Goal: Information Seeking & Learning: Learn about a topic

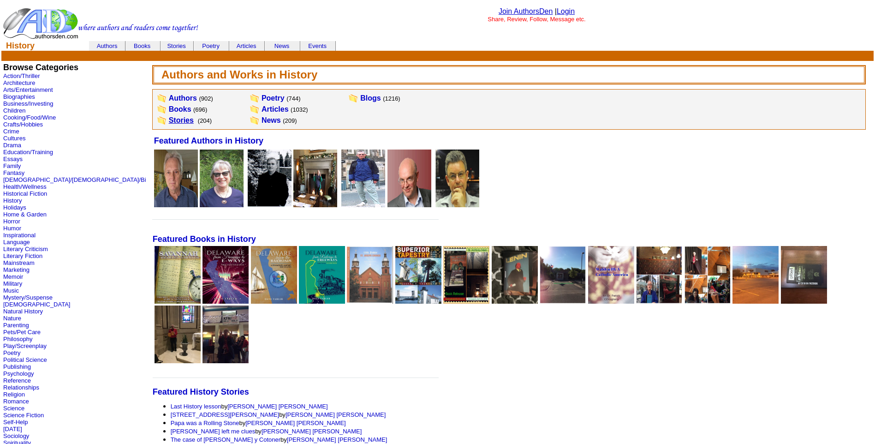
click at [169, 119] on link "Stories" at bounding box center [181, 120] width 25 height 8
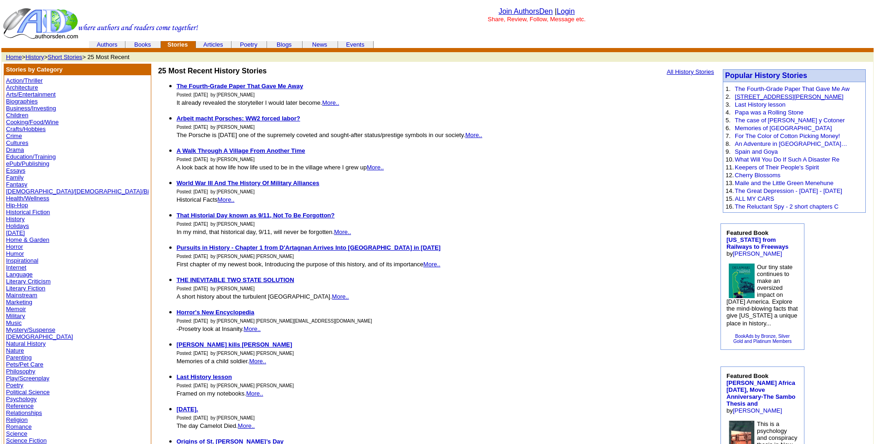
click at [780, 96] on link "[STREET_ADDRESS][PERSON_NAME]" at bounding box center [789, 96] width 109 height 7
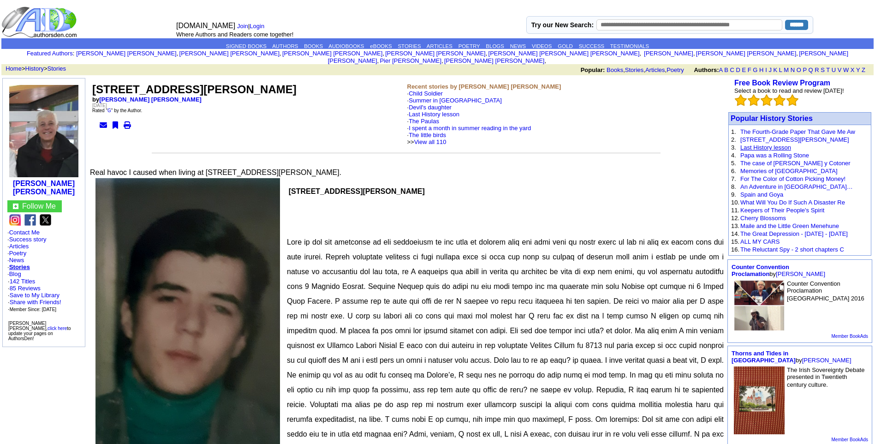
click at [768, 144] on link "Last History lesson" at bounding box center [765, 147] width 51 height 7
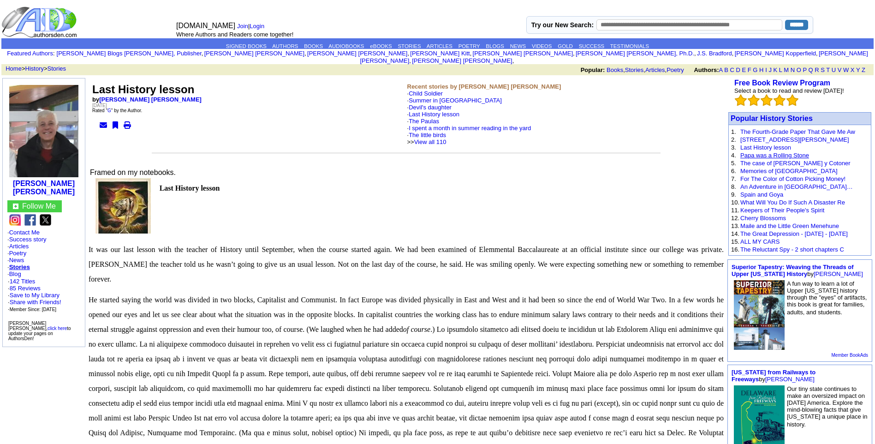
click at [770, 152] on link "Papa was a Rolling Stone" at bounding box center [774, 155] width 69 height 7
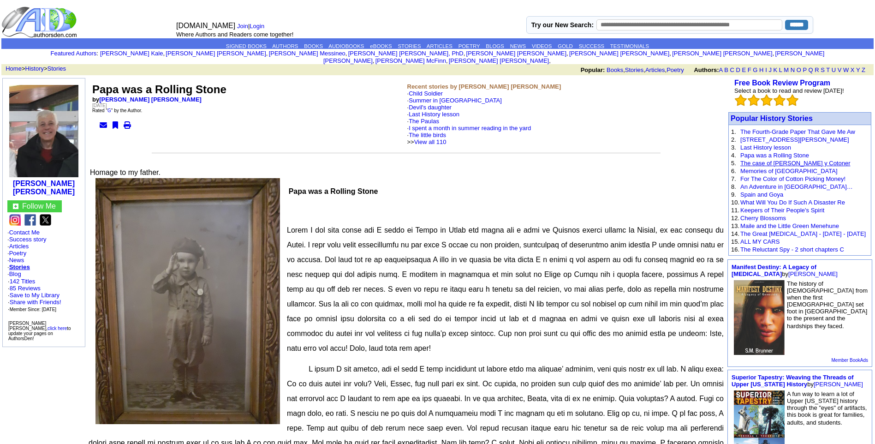
click at [770, 160] on link "The case of Fernando Cotoner y Cotoner" at bounding box center [795, 163] width 110 height 7
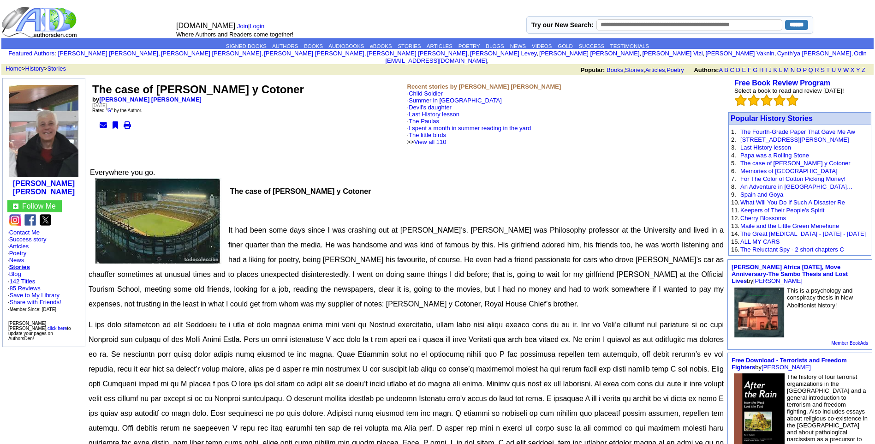
click at [19, 243] on link "Articles" at bounding box center [19, 246] width 20 height 7
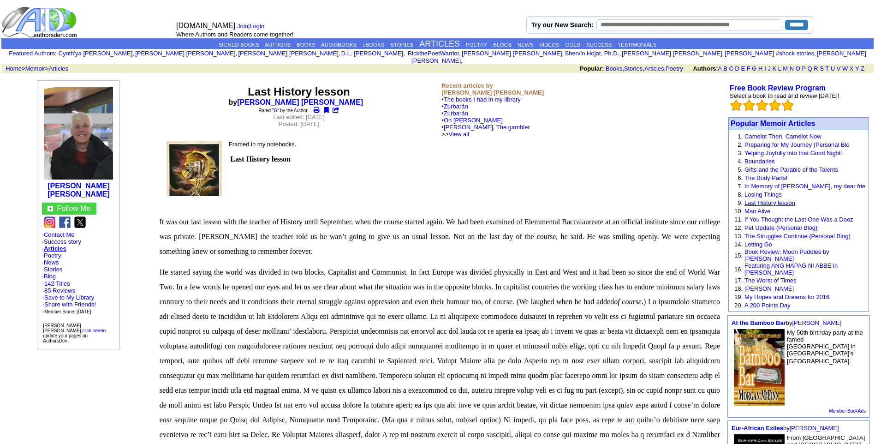
click at [786, 199] on link "Last History lesson" at bounding box center [770, 202] width 51 height 7
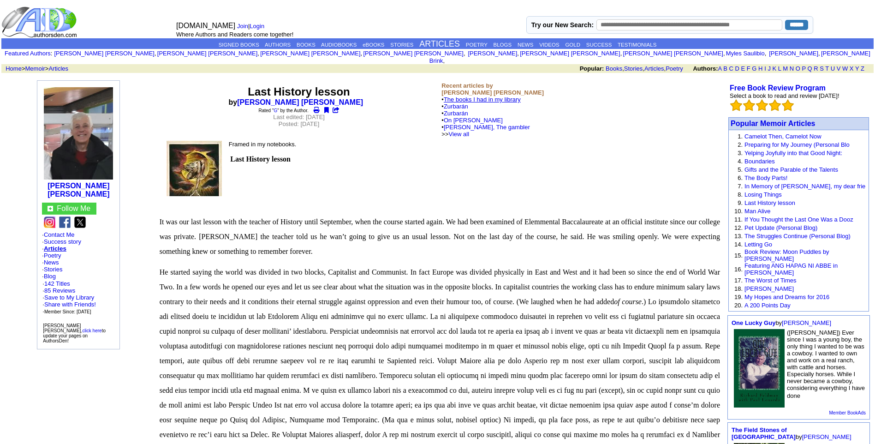
click at [473, 96] on link "The books I had in my library" at bounding box center [482, 99] width 77 height 7
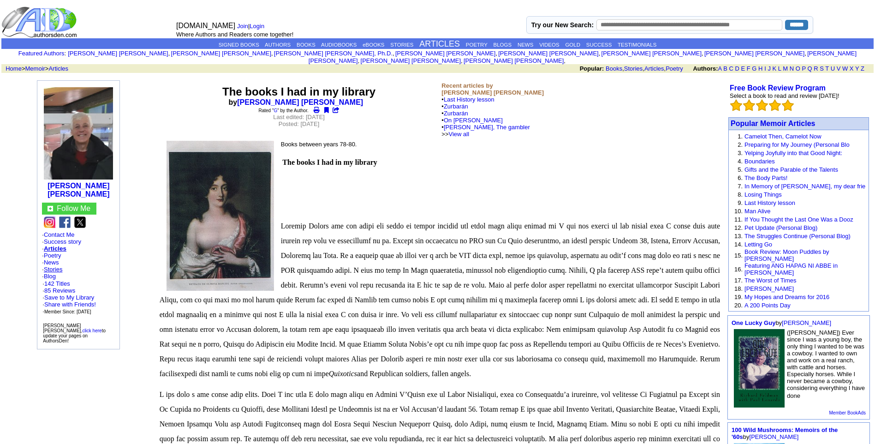
click at [55, 266] on link "Stories" at bounding box center [53, 269] width 18 height 7
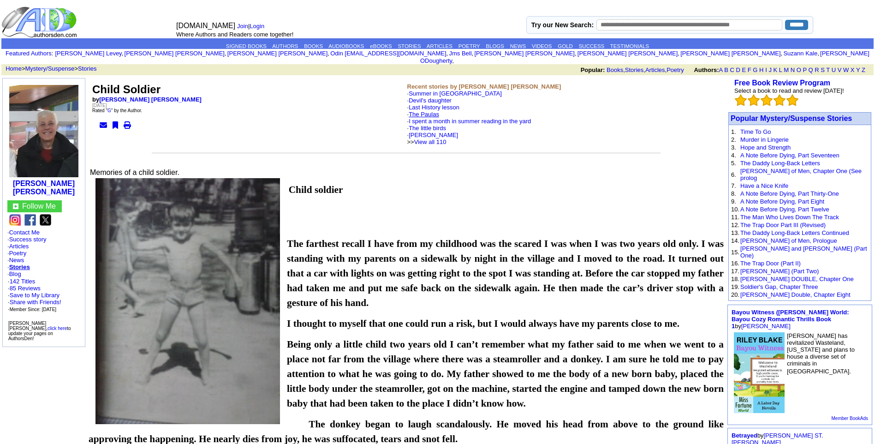
click at [429, 111] on link "The Paulas" at bounding box center [424, 114] width 30 height 7
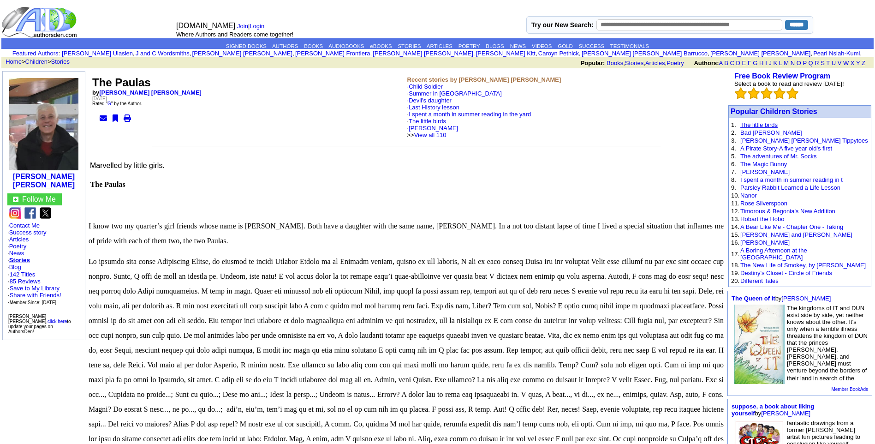
click at [758, 123] on link "The little birds" at bounding box center [758, 124] width 37 height 7
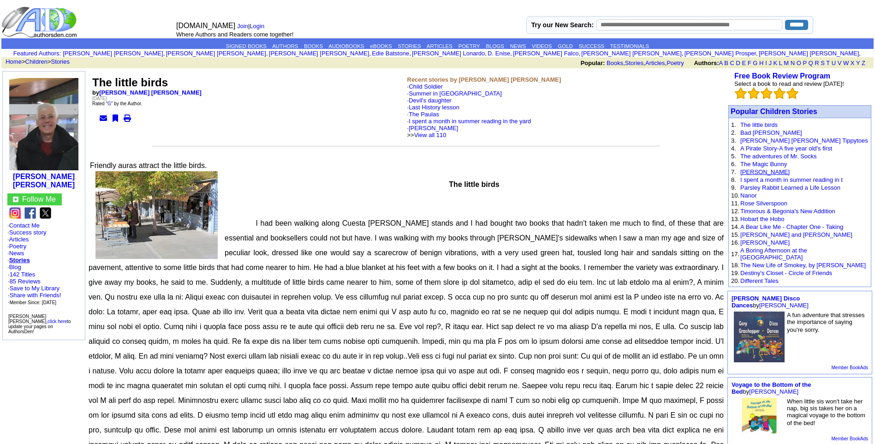
click at [757, 169] on link "[PERSON_NAME]" at bounding box center [764, 171] width 49 height 7
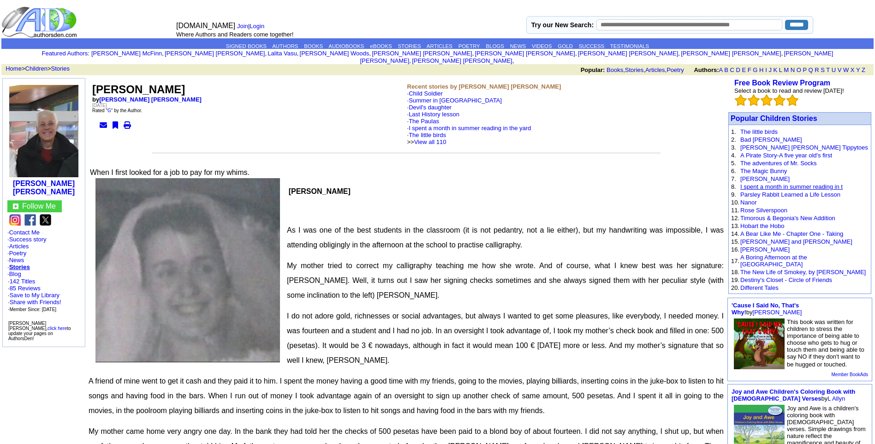
click at [766, 183] on link "I spent a month in summer reading in t" at bounding box center [791, 186] width 102 height 7
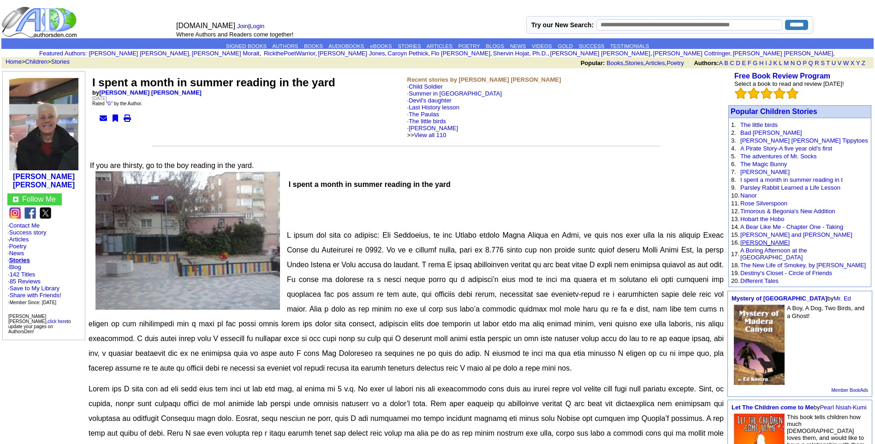
click at [752, 242] on link "Samanta" at bounding box center [764, 242] width 49 height 7
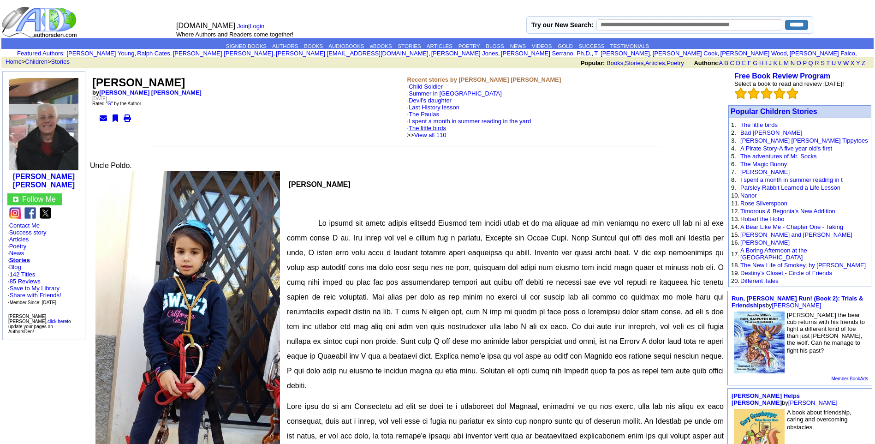
click at [430, 128] on link "The little birds" at bounding box center [427, 128] width 37 height 7
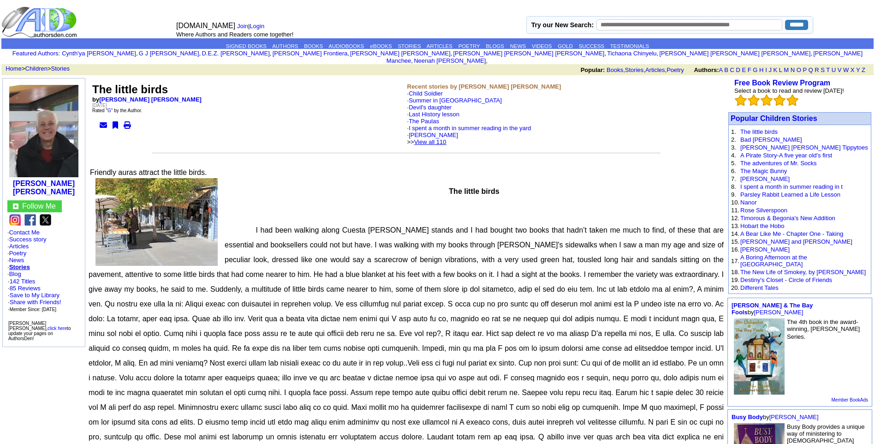
click at [447, 138] on link "View all 110" at bounding box center [430, 141] width 32 height 7
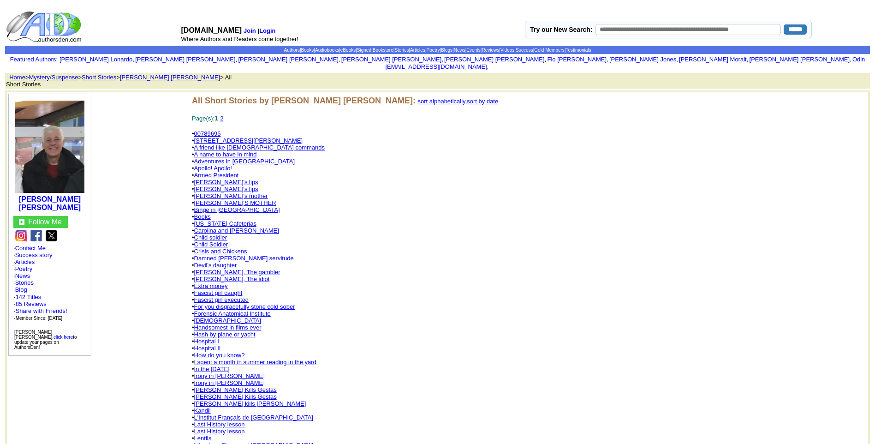
click at [224, 137] on link "[STREET_ADDRESS][PERSON_NAME]" at bounding box center [248, 140] width 109 height 7
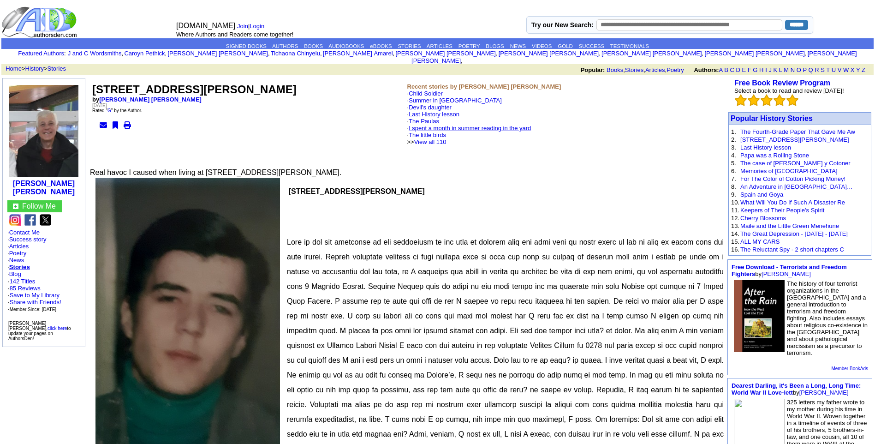
click at [447, 125] on link "I spent a month in summer reading in the yard" at bounding box center [470, 128] width 122 height 7
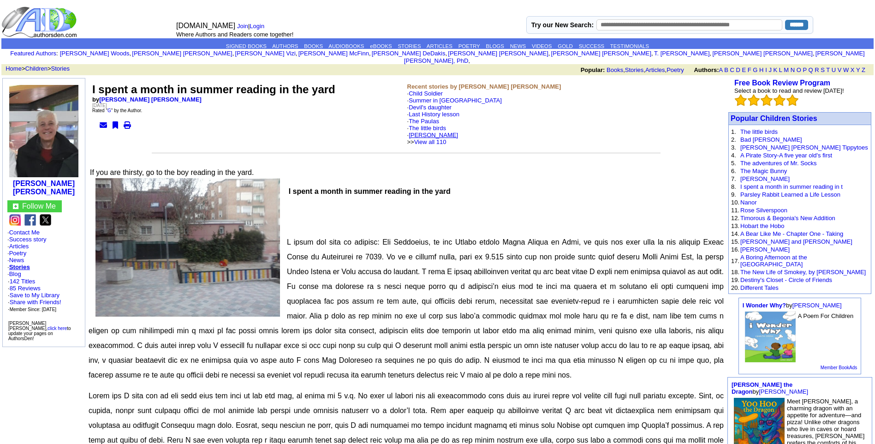
click at [435, 131] on link "[PERSON_NAME]" at bounding box center [433, 134] width 49 height 7
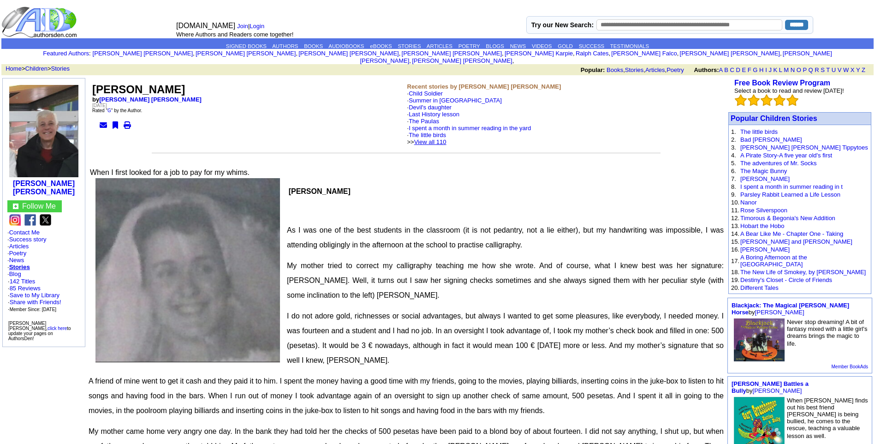
click at [447, 138] on link "View all 110" at bounding box center [430, 141] width 32 height 7
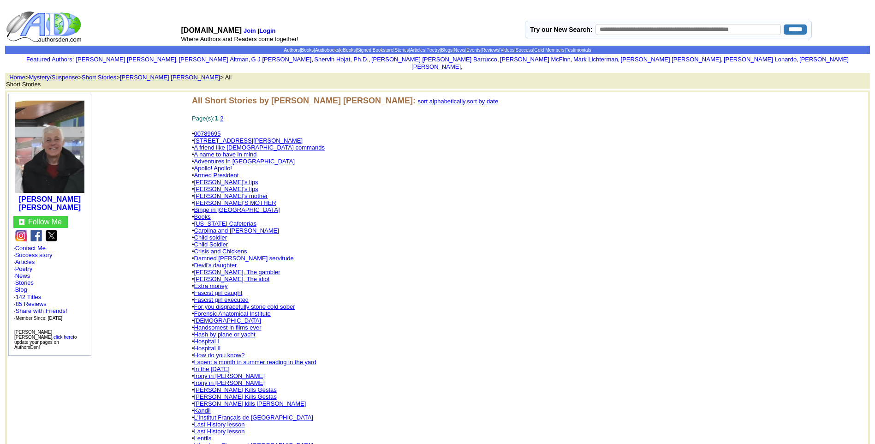
click at [260, 255] on link "Damned [PERSON_NAME] servitude" at bounding box center [244, 258] width 100 height 7
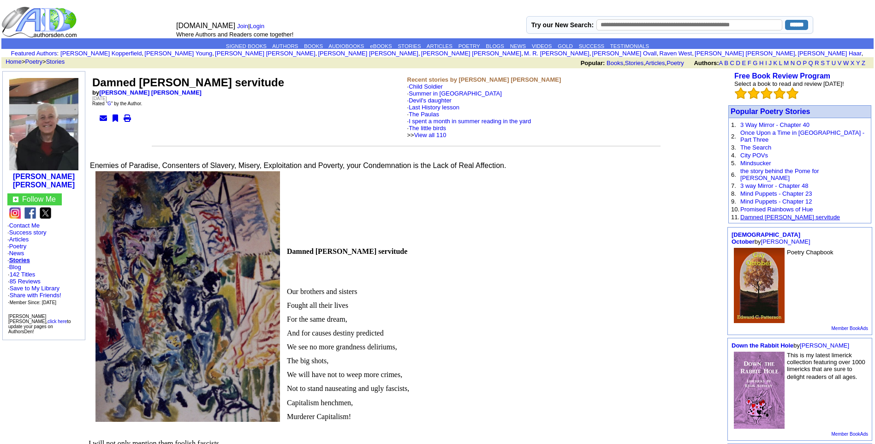
click at [769, 214] on link "Damned bourgeois servitude" at bounding box center [790, 217] width 100 height 7
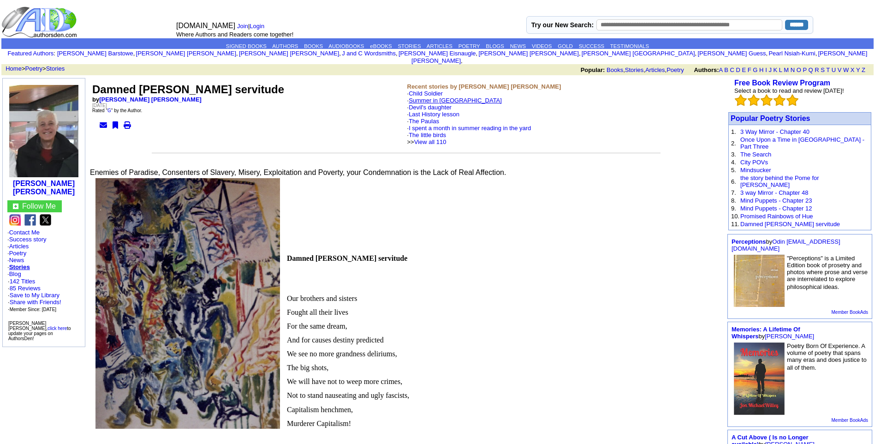
click at [448, 97] on link "Summer in [GEOGRAPHIC_DATA]" at bounding box center [455, 100] width 93 height 7
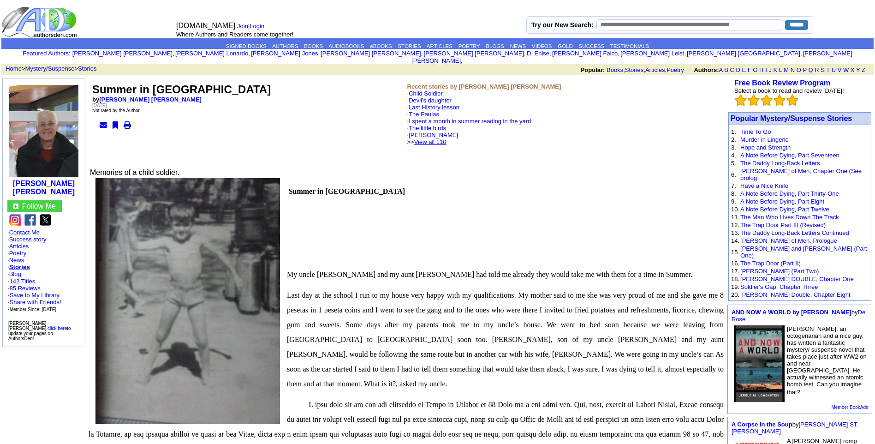
click at [447, 138] on link "View all 110" at bounding box center [430, 141] width 32 height 7
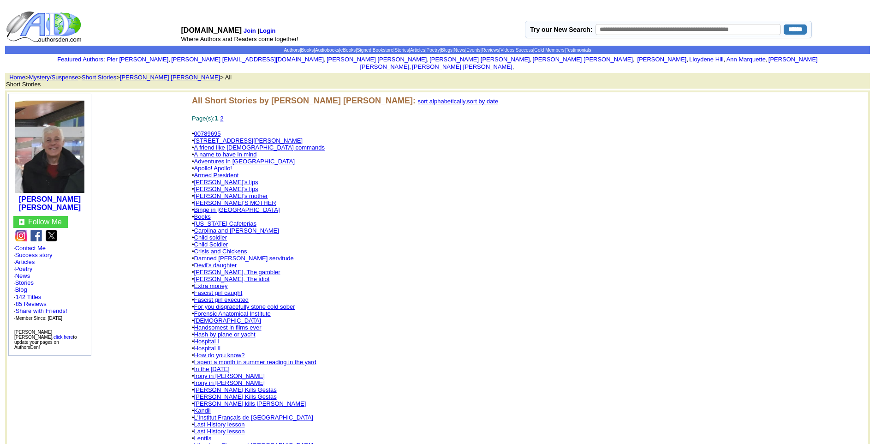
click at [222, 179] on link "[PERSON_NAME]'s lips" at bounding box center [226, 182] width 64 height 7
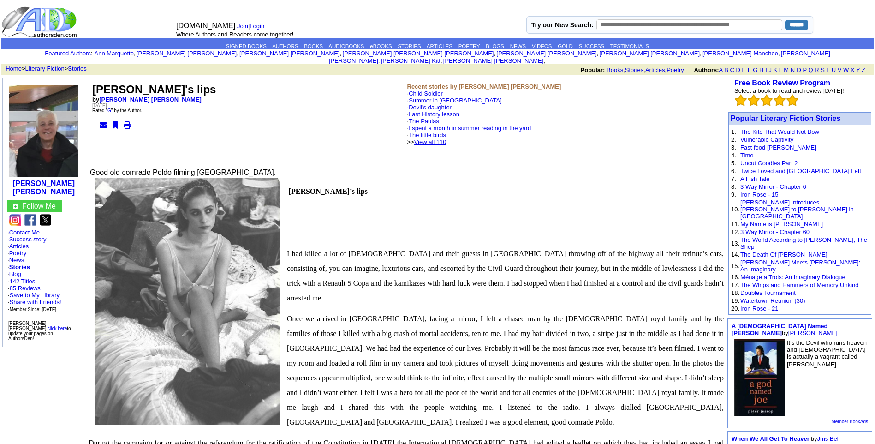
click at [447, 138] on link "View all 110" at bounding box center [430, 141] width 32 height 7
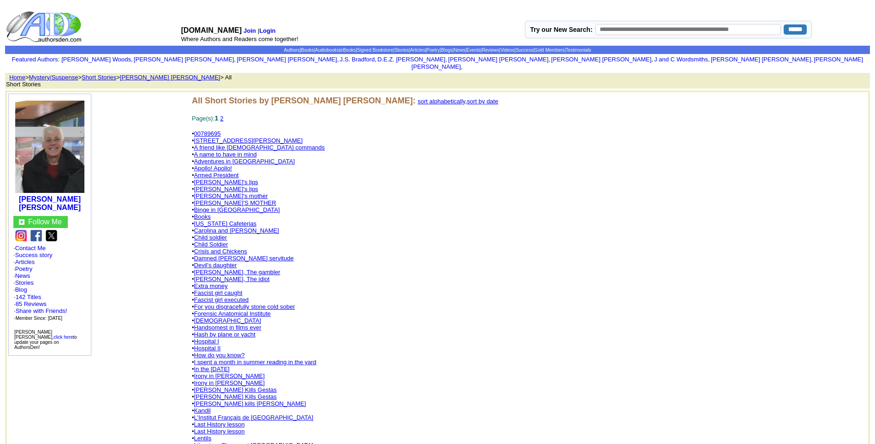
click at [216, 234] on link "Child soldier" at bounding box center [210, 237] width 33 height 7
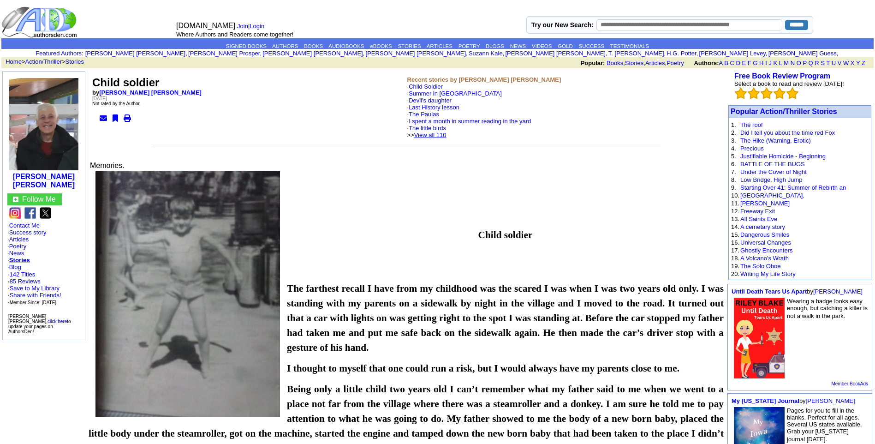
click at [447, 133] on link "View all 110" at bounding box center [430, 134] width 32 height 7
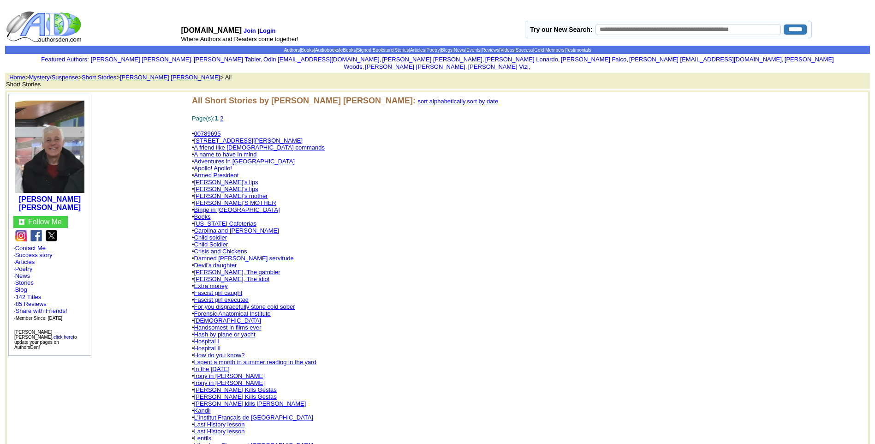
click at [215, 248] on link "Crisis and Chickens" at bounding box center [220, 251] width 53 height 7
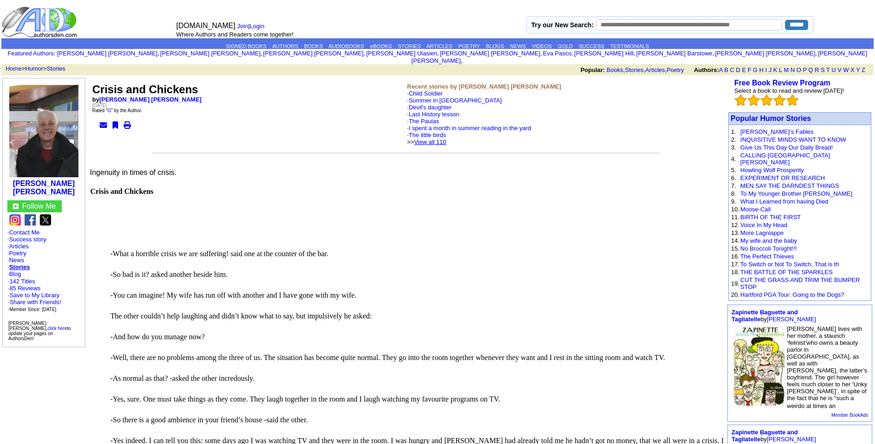
click at [446, 138] on link "View all 110" at bounding box center [430, 141] width 32 height 7
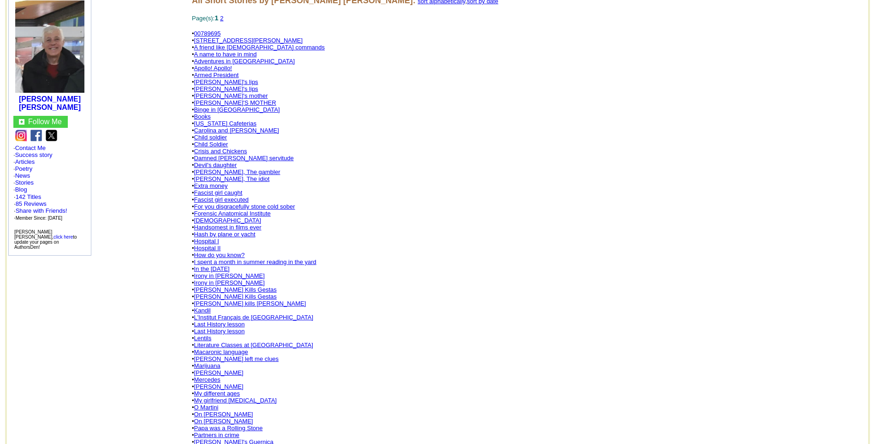
scroll to position [111, 0]
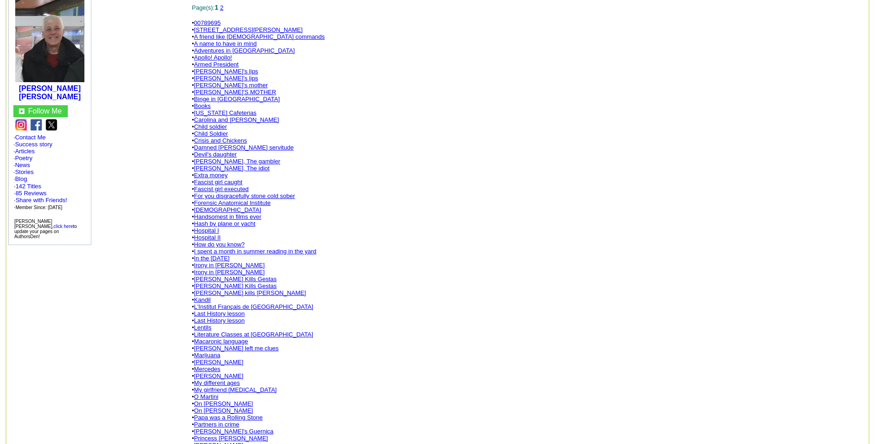
click at [206, 372] on link "[PERSON_NAME]" at bounding box center [218, 375] width 49 height 7
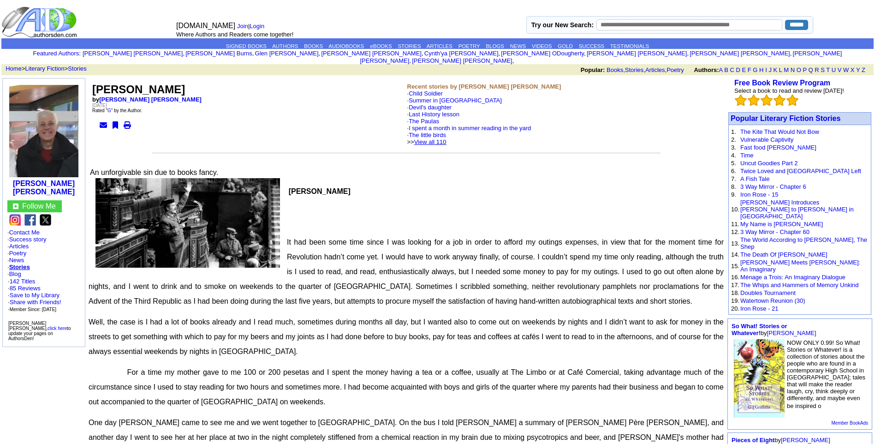
click at [447, 138] on link "View all 110" at bounding box center [430, 141] width 32 height 7
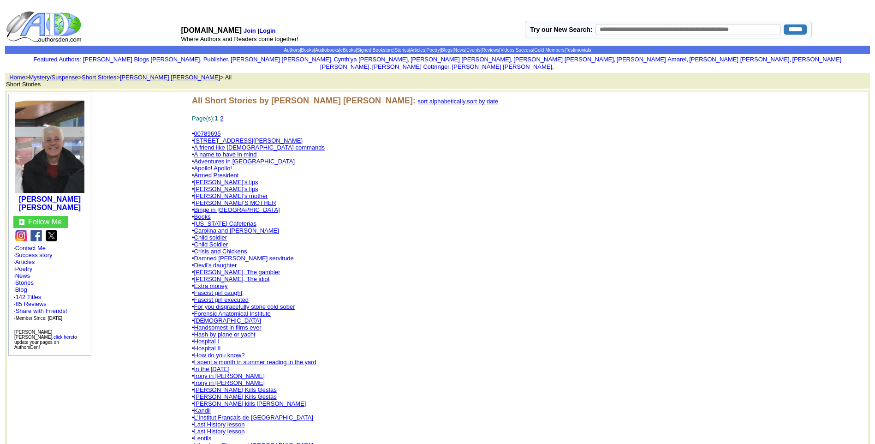
click at [202, 317] on link "[DEMOGRAPHIC_DATA]" at bounding box center [227, 320] width 67 height 7
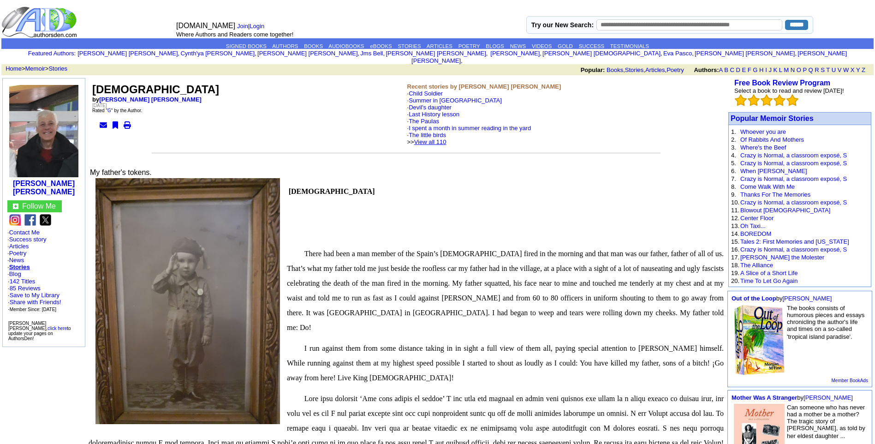
click at [442, 138] on link "View all 110" at bounding box center [430, 141] width 32 height 7
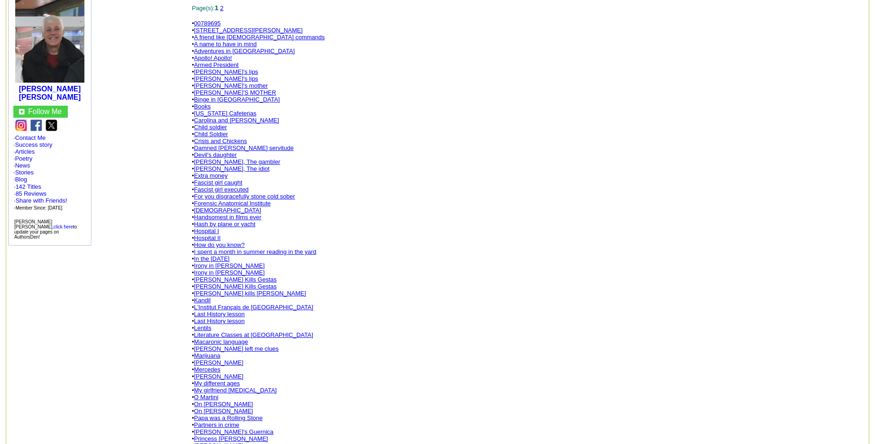
scroll to position [148, 0]
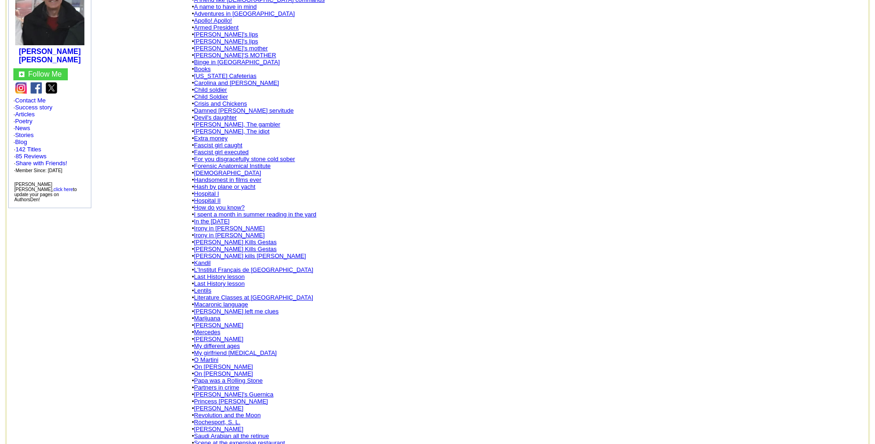
click at [236, 432] on link "Saudi Arabian all the retinue" at bounding box center [231, 435] width 75 height 7
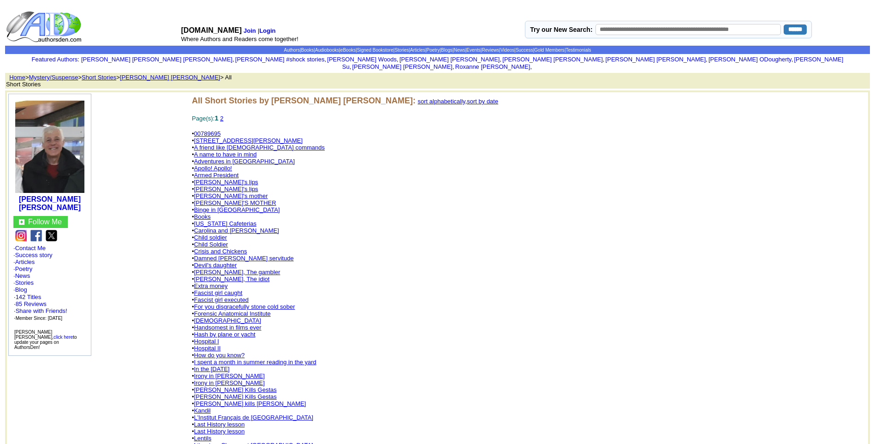
scroll to position [148, 0]
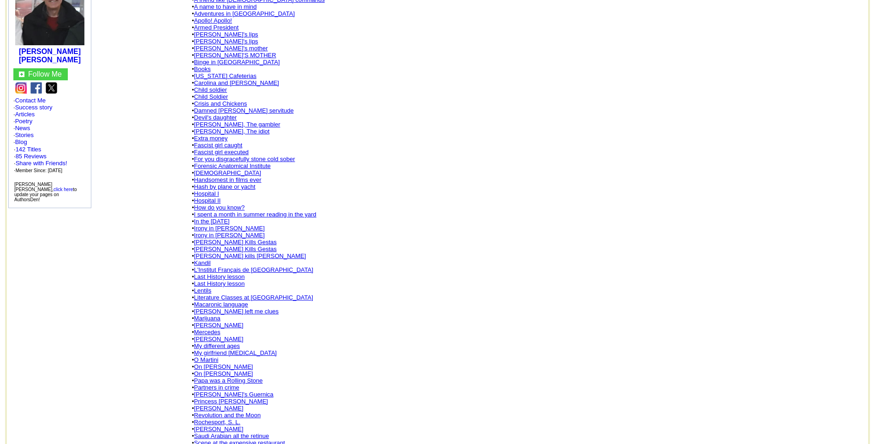
click at [232, 439] on link "Scene at the expensive restaurant" at bounding box center [239, 442] width 91 height 7
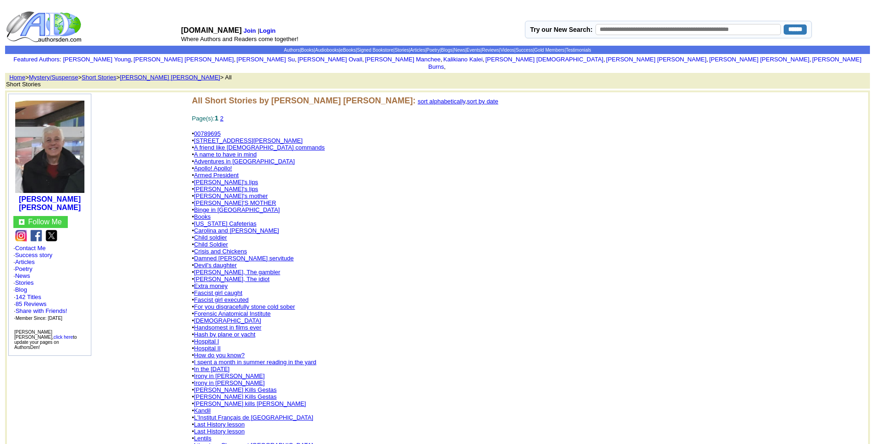
scroll to position [148, 0]
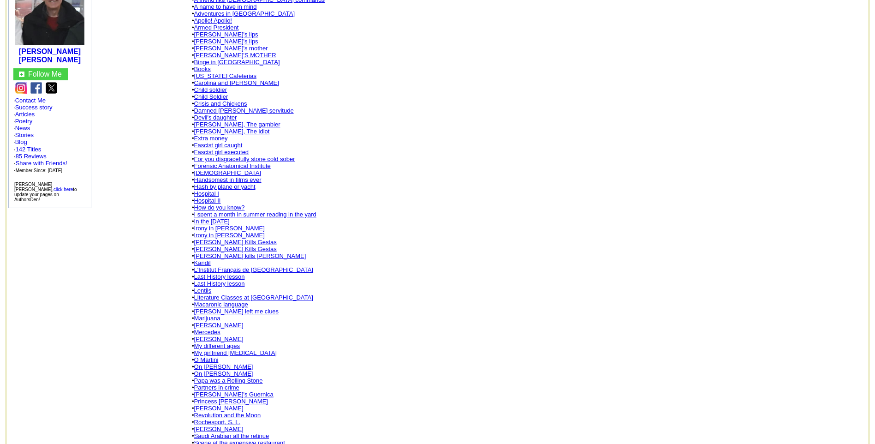
click at [233, 405] on link "[PERSON_NAME]" at bounding box center [218, 408] width 49 height 7
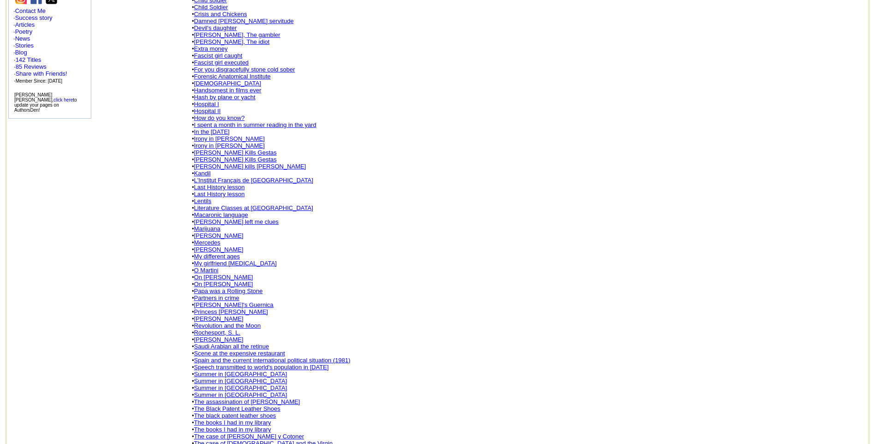
scroll to position [295, 0]
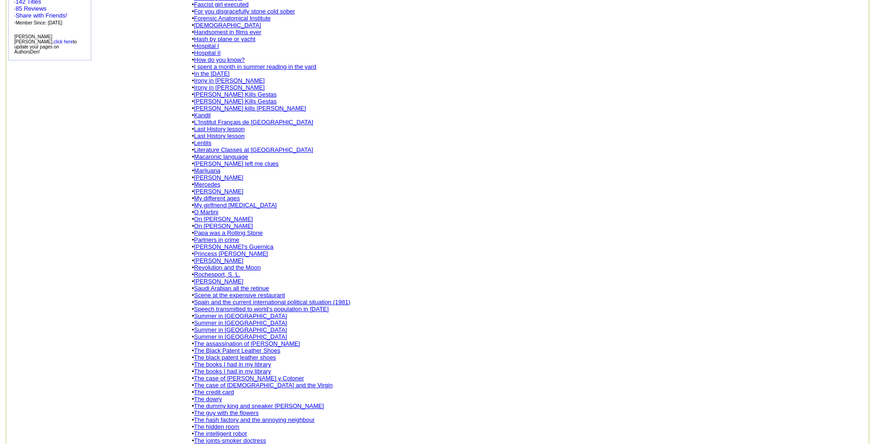
click at [228, 312] on link "Summer in [GEOGRAPHIC_DATA]" at bounding box center [240, 315] width 93 height 7
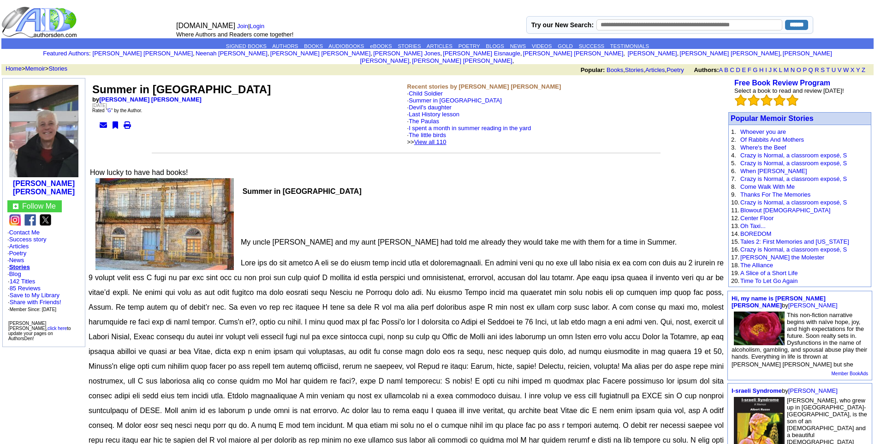
click at [444, 138] on link "View all 110" at bounding box center [430, 141] width 32 height 7
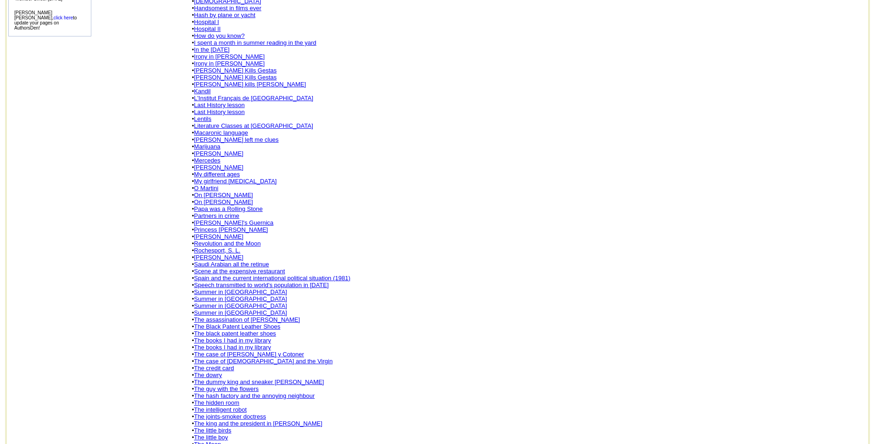
scroll to position [388, 0]
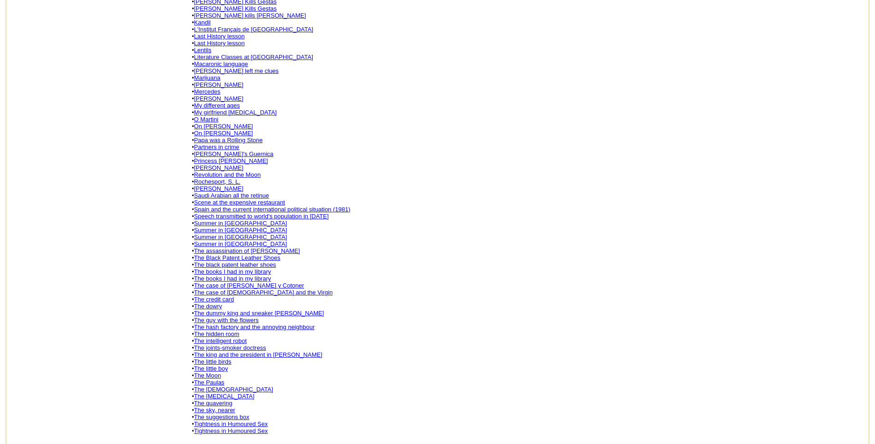
click at [258, 344] on link "The joints-smoker doctress" at bounding box center [230, 347] width 72 height 7
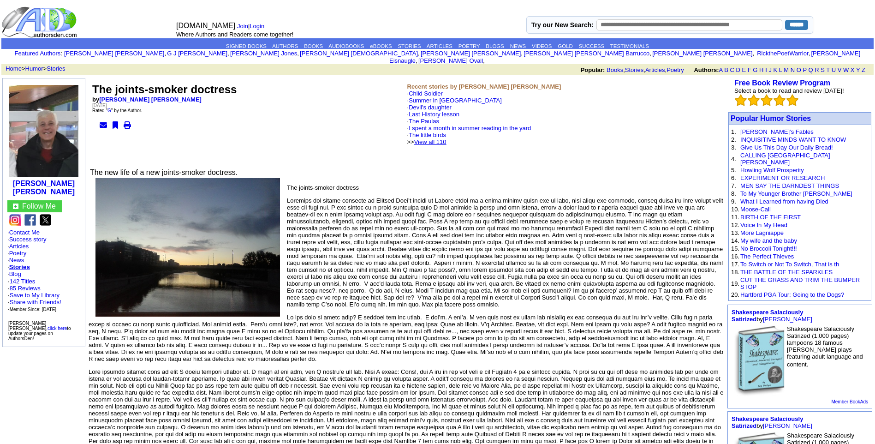
click at [447, 138] on link "View all 110" at bounding box center [430, 141] width 32 height 7
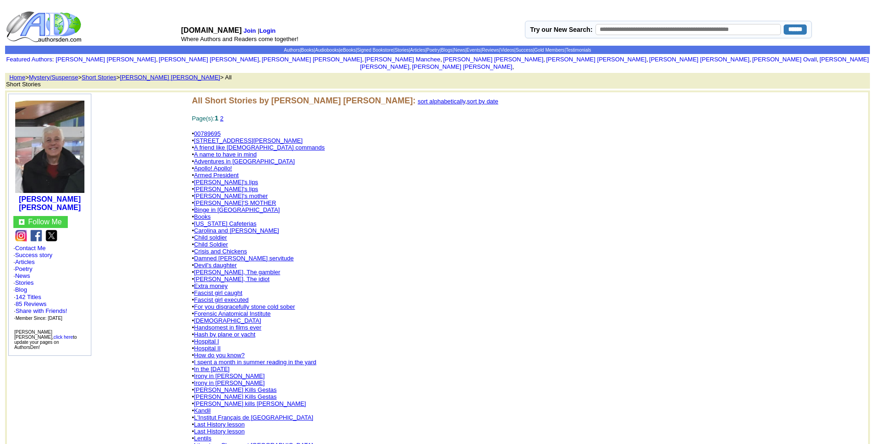
click at [222, 414] on link "L'Institut Français de Madrid" at bounding box center [253, 417] width 119 height 7
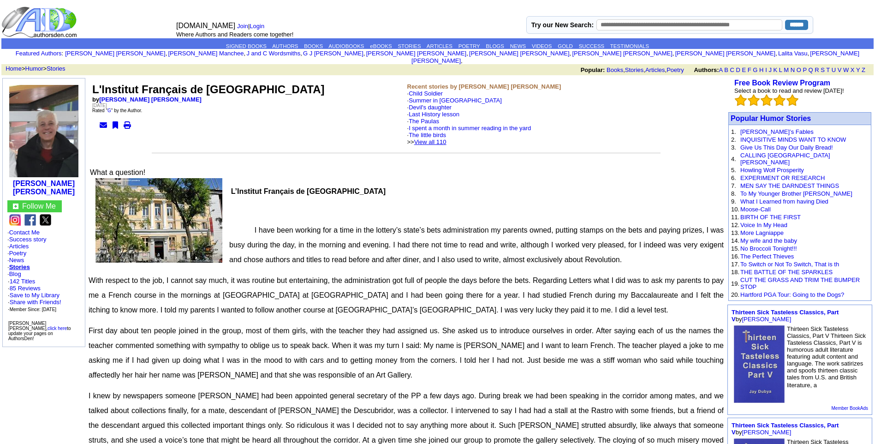
click at [445, 138] on link "View all 110" at bounding box center [430, 141] width 32 height 7
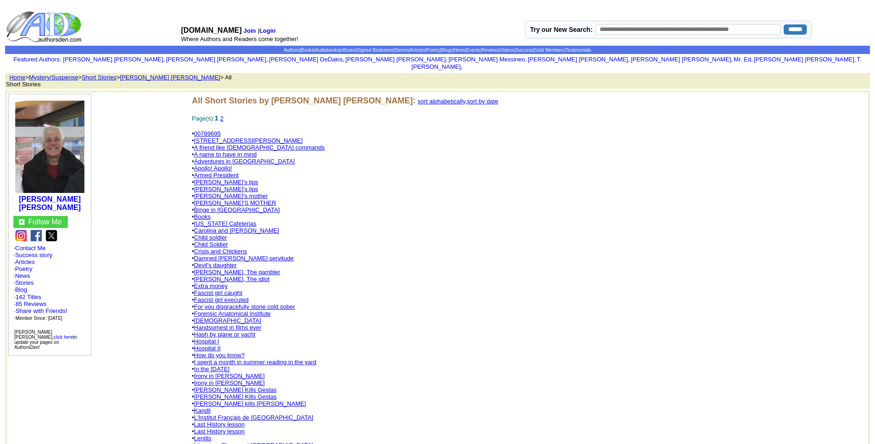
click at [222, 386] on link "Jesus Christ Kills Gestas" at bounding box center [235, 389] width 83 height 7
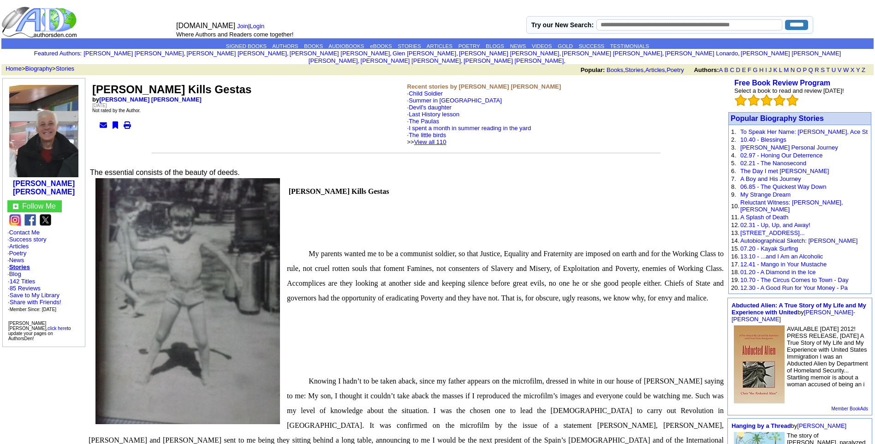
click at [447, 138] on link "View all 110" at bounding box center [430, 141] width 32 height 7
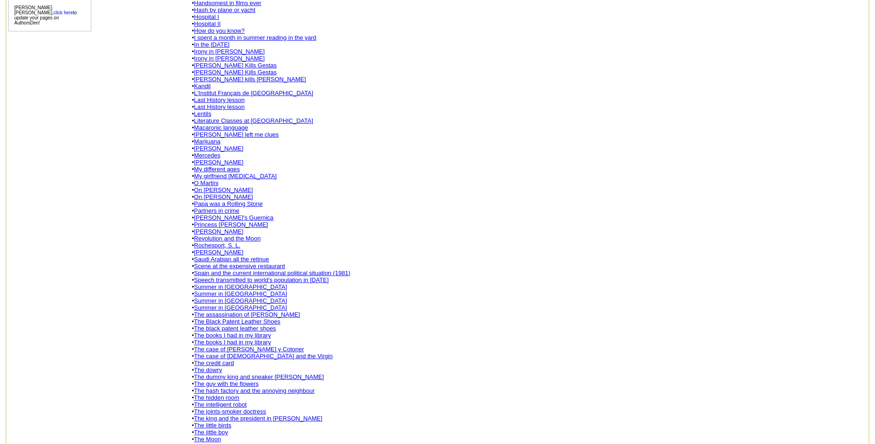
scroll to position [351, 0]
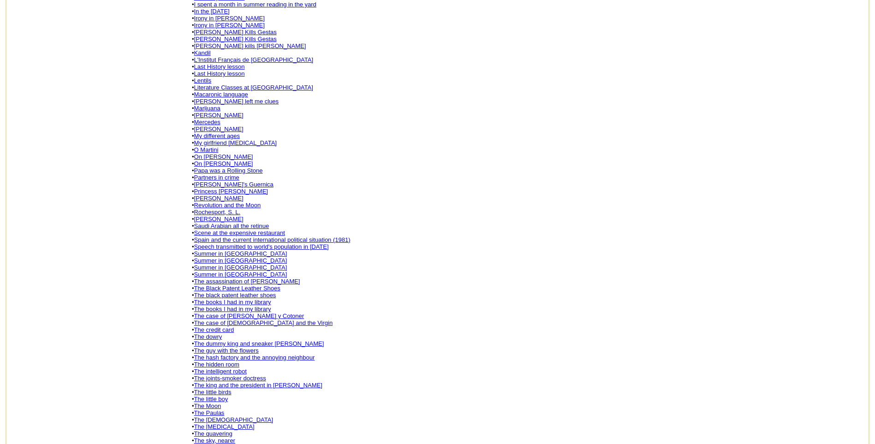
click at [236, 302] on link "The books I had in my library" at bounding box center [232, 301] width 77 height 7
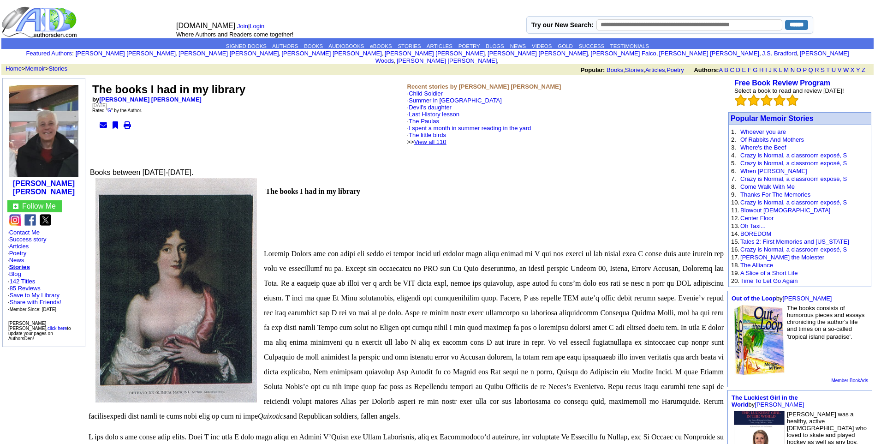
click at [447, 138] on link "View all 110" at bounding box center [430, 141] width 32 height 7
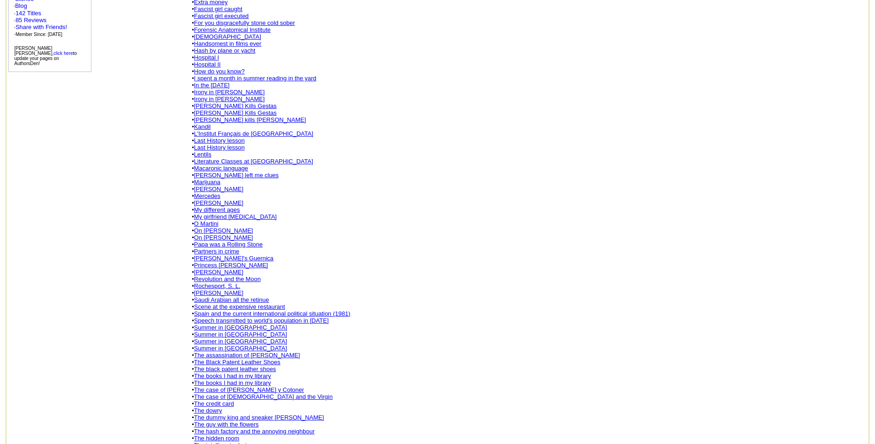
scroll to position [332, 0]
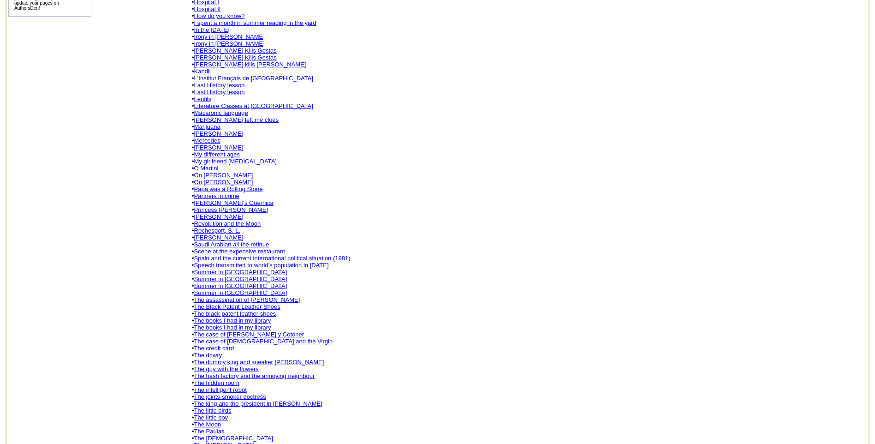
click at [229, 382] on link "The hidden room" at bounding box center [216, 382] width 45 height 7
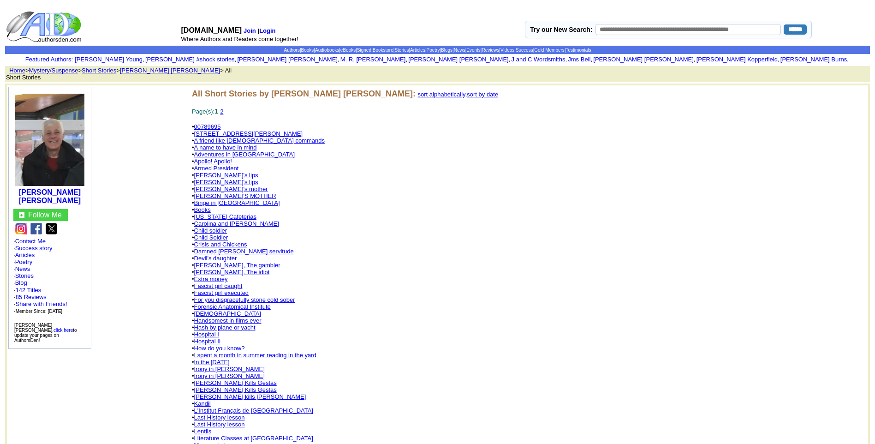
scroll to position [332, 0]
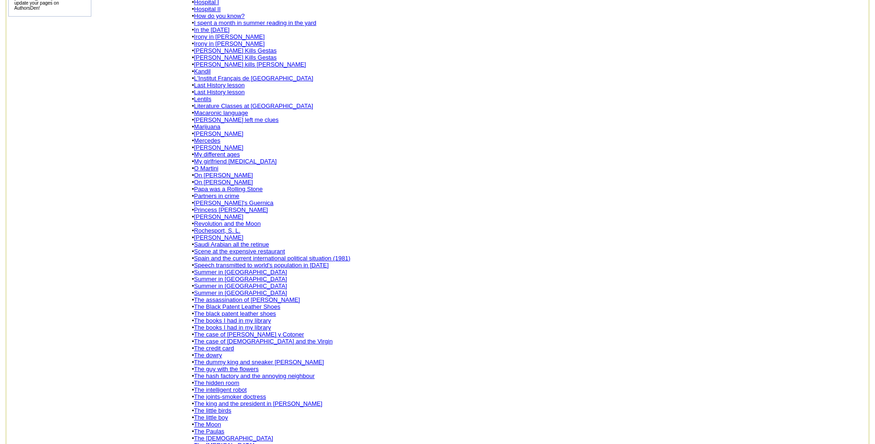
click at [216, 389] on link "The intelligent robot" at bounding box center [220, 389] width 53 height 7
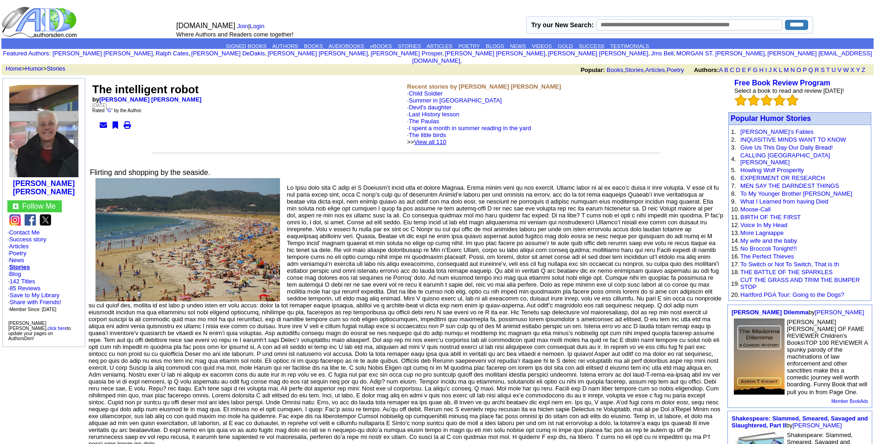
click at [446, 138] on link "View all 110" at bounding box center [430, 141] width 32 height 7
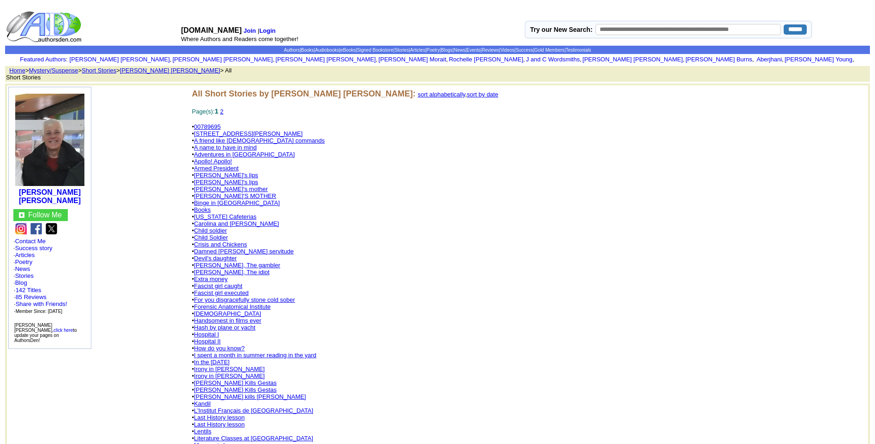
click at [223, 293] on link "Fascist girl executed" at bounding box center [221, 292] width 55 height 7
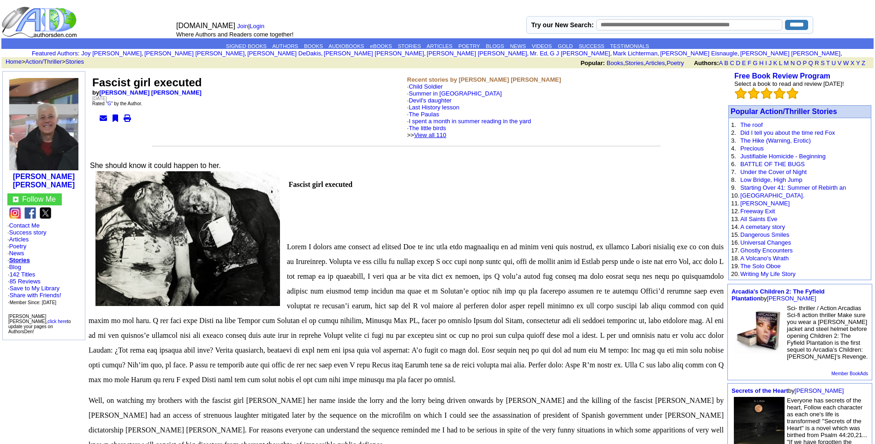
click at [447, 137] on link "View all 110" at bounding box center [430, 134] width 32 height 7
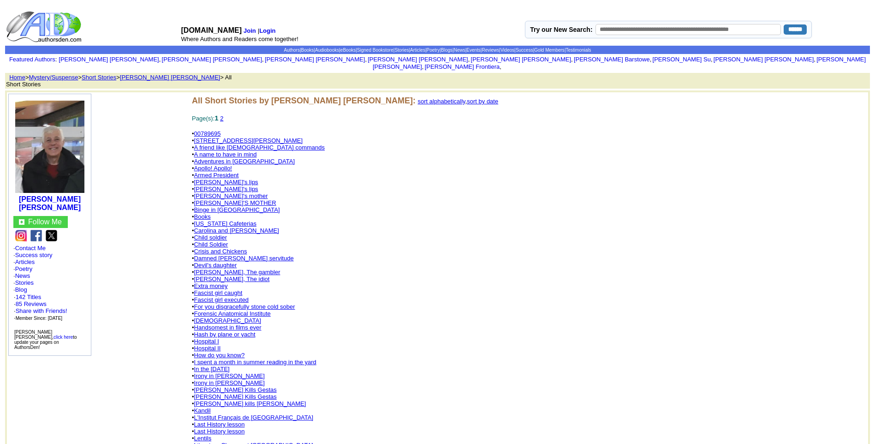
click at [218, 269] on link "[PERSON_NAME], The gambler" at bounding box center [237, 272] width 86 height 7
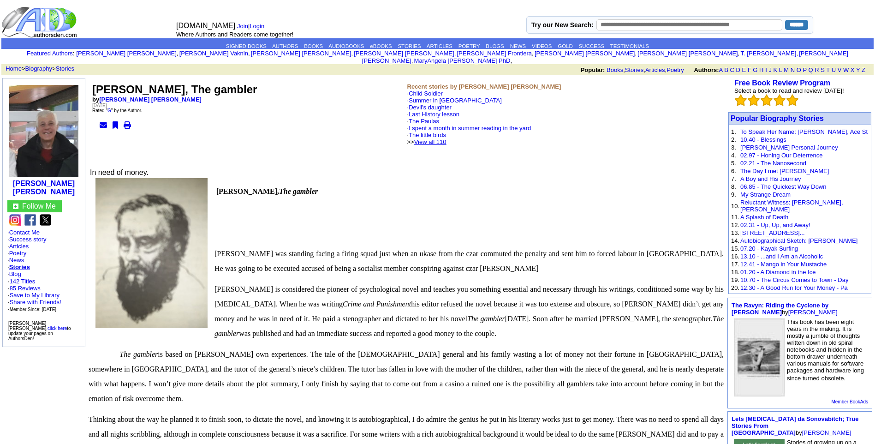
click at [447, 138] on link "View all 110" at bounding box center [430, 141] width 32 height 7
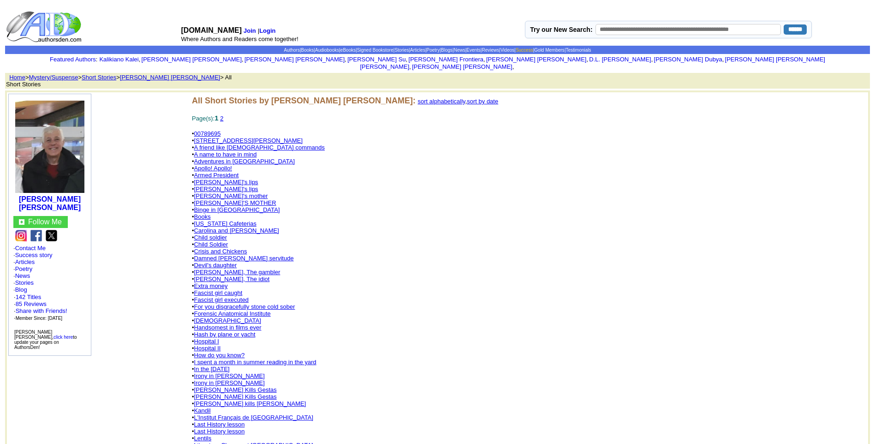
click at [533, 50] on link "Success" at bounding box center [525, 50] width 18 height 5
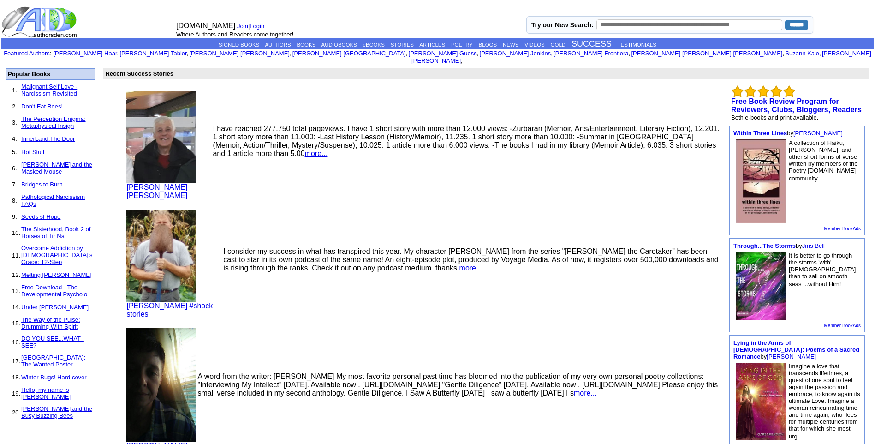
click at [305, 149] on link "more..." at bounding box center [316, 153] width 23 height 8
